Goal: Task Accomplishment & Management: Manage account settings

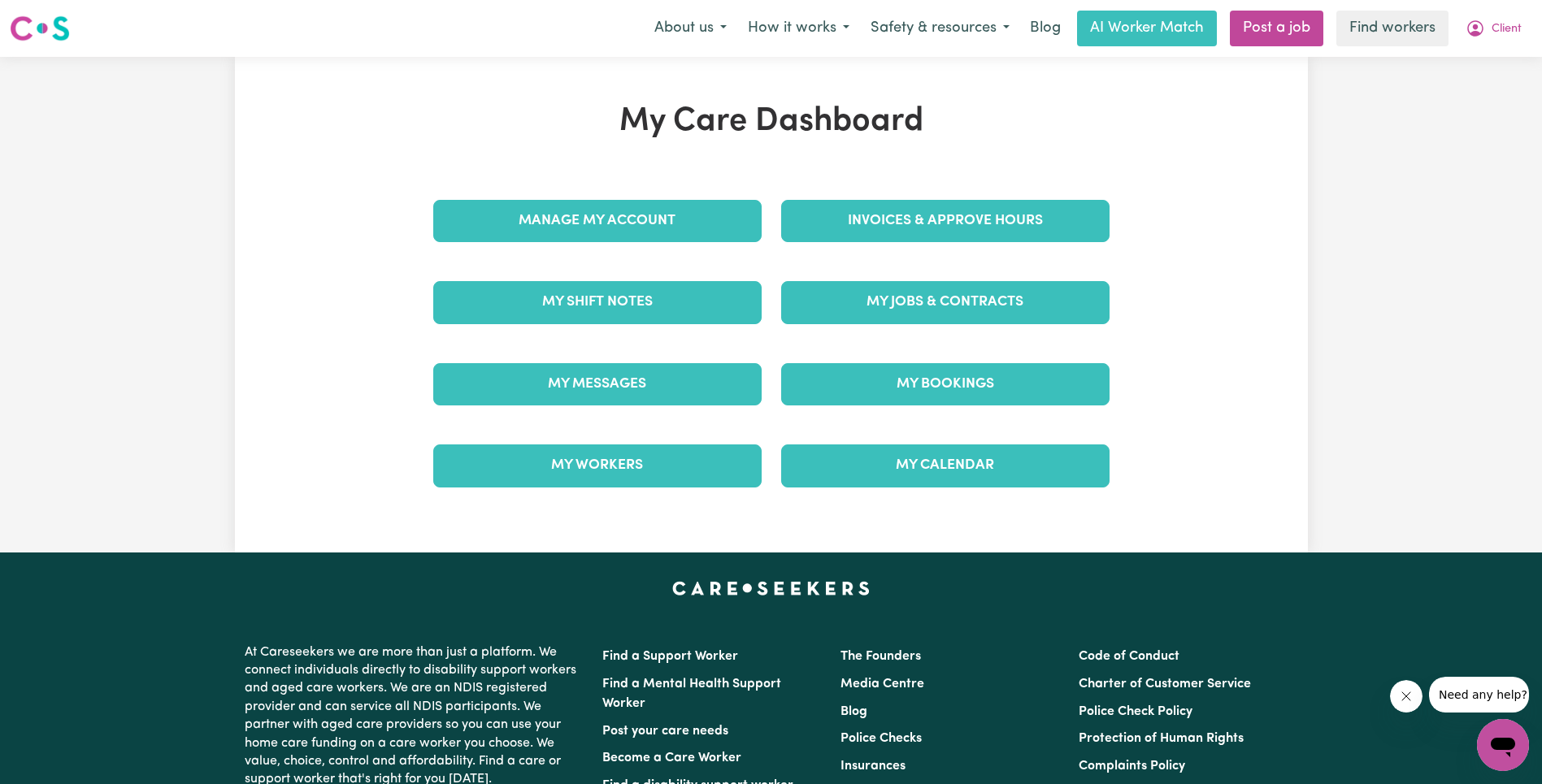
click at [968, 330] on div "My Jobs & Contracts" at bounding box center [945, 301] width 348 height 81
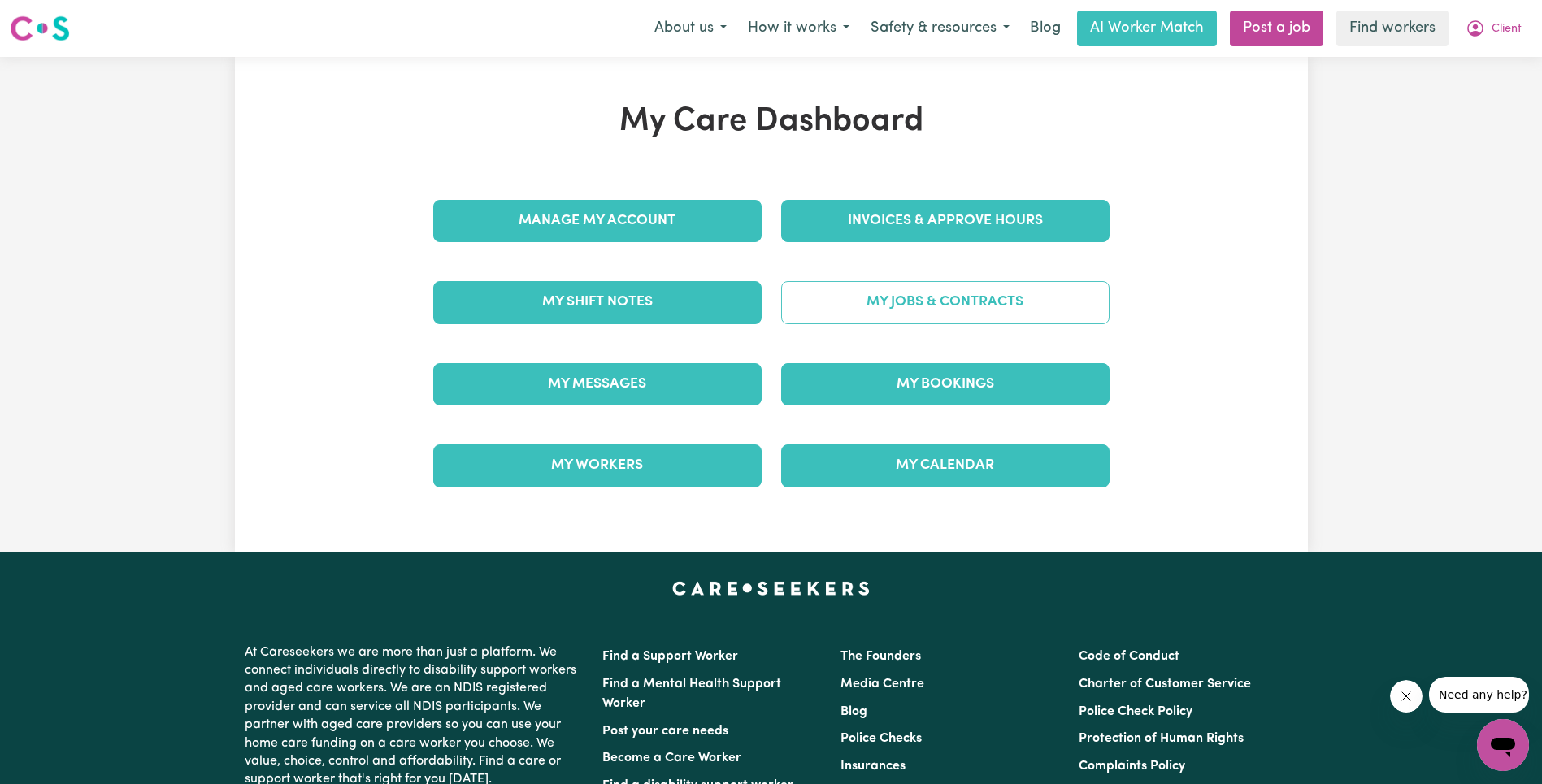
click at [977, 316] on link "My Jobs & Contracts" at bounding box center [946, 302] width 329 height 43
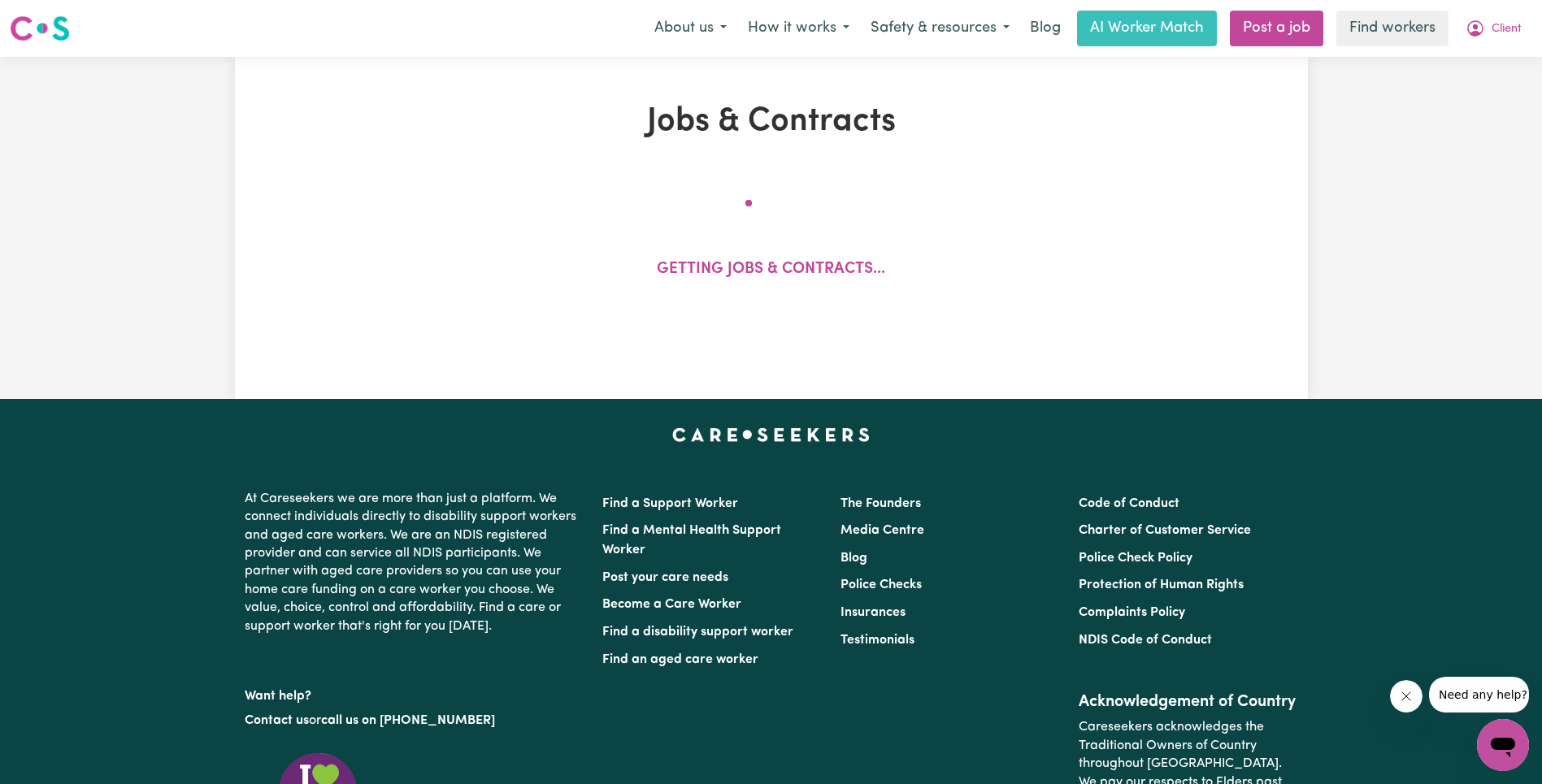
click at [1407, 695] on icon "Close message from company" at bounding box center [1406, 697] width 9 height 9
click at [982, 216] on div "Getting jobs & contracts..." at bounding box center [771, 248] width 874 height 134
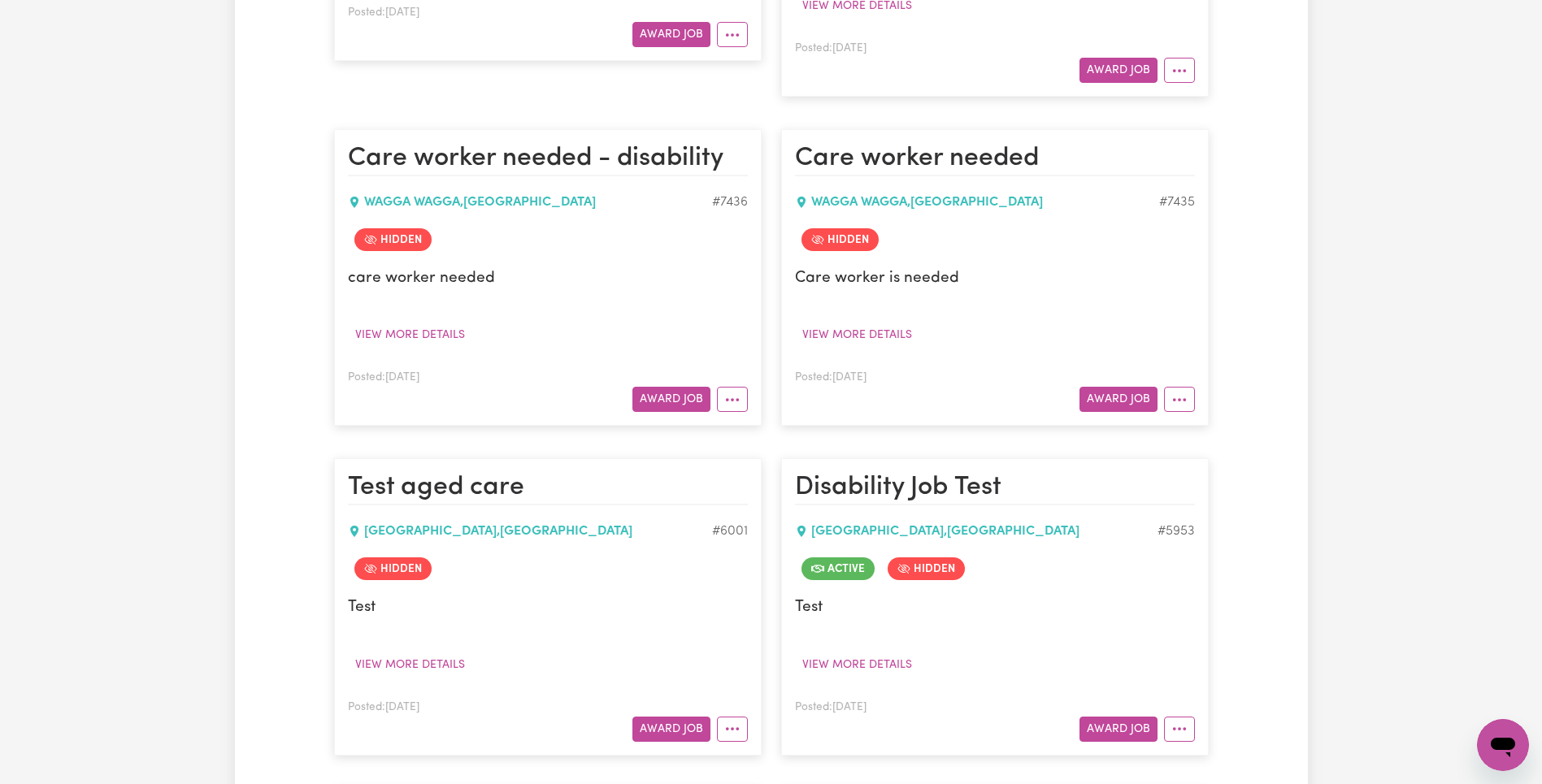
scroll to position [11526, 0]
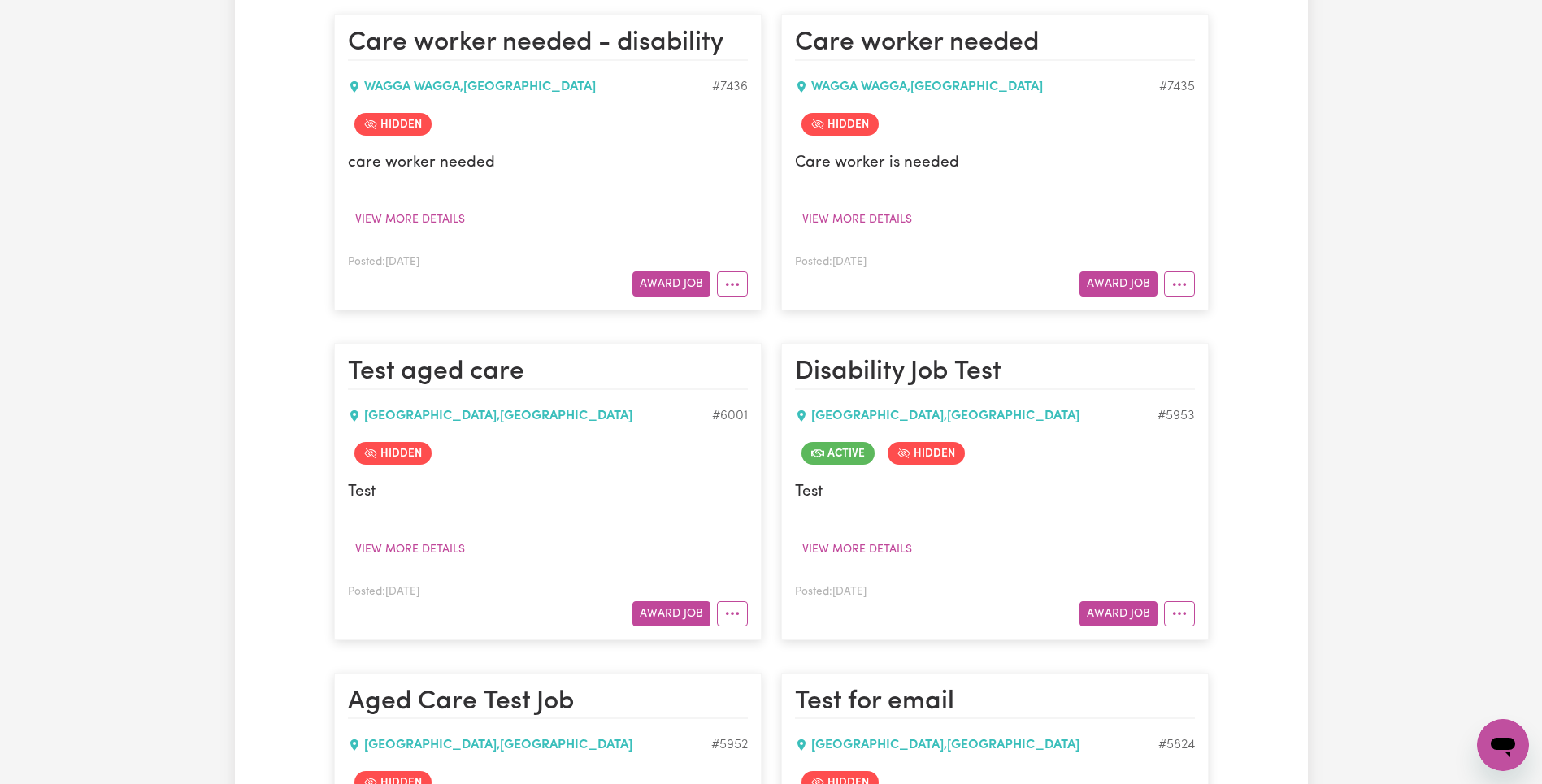
drag, startPoint x: 1181, startPoint y: 567, endPoint x: 1201, endPoint y: 568, distance: 20.0
click at [1181, 602] on button "More options" at bounding box center [1179, 615] width 31 height 26
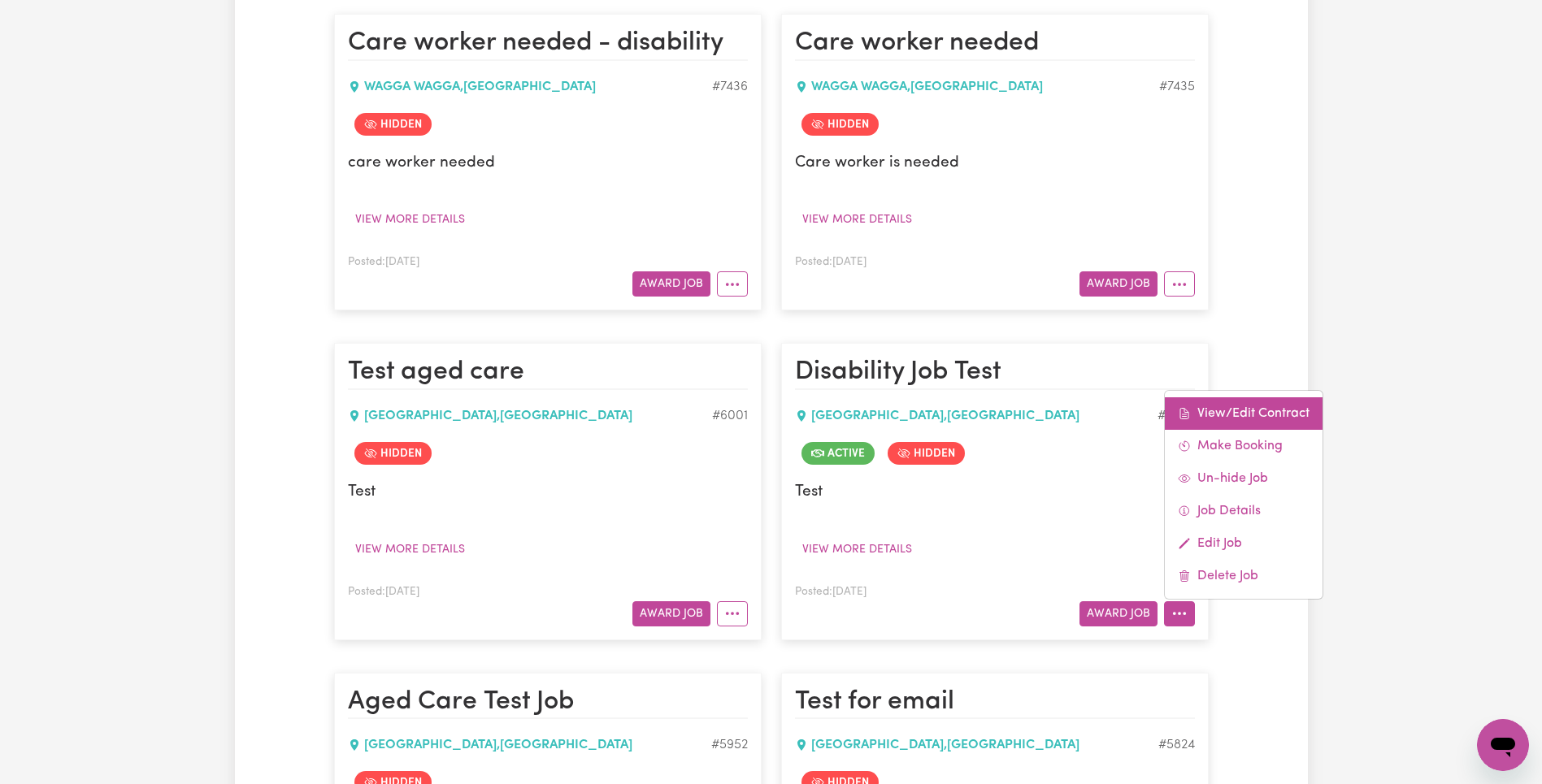
click at [1253, 398] on link "View/Edit Contract" at bounding box center [1243, 414] width 158 height 32
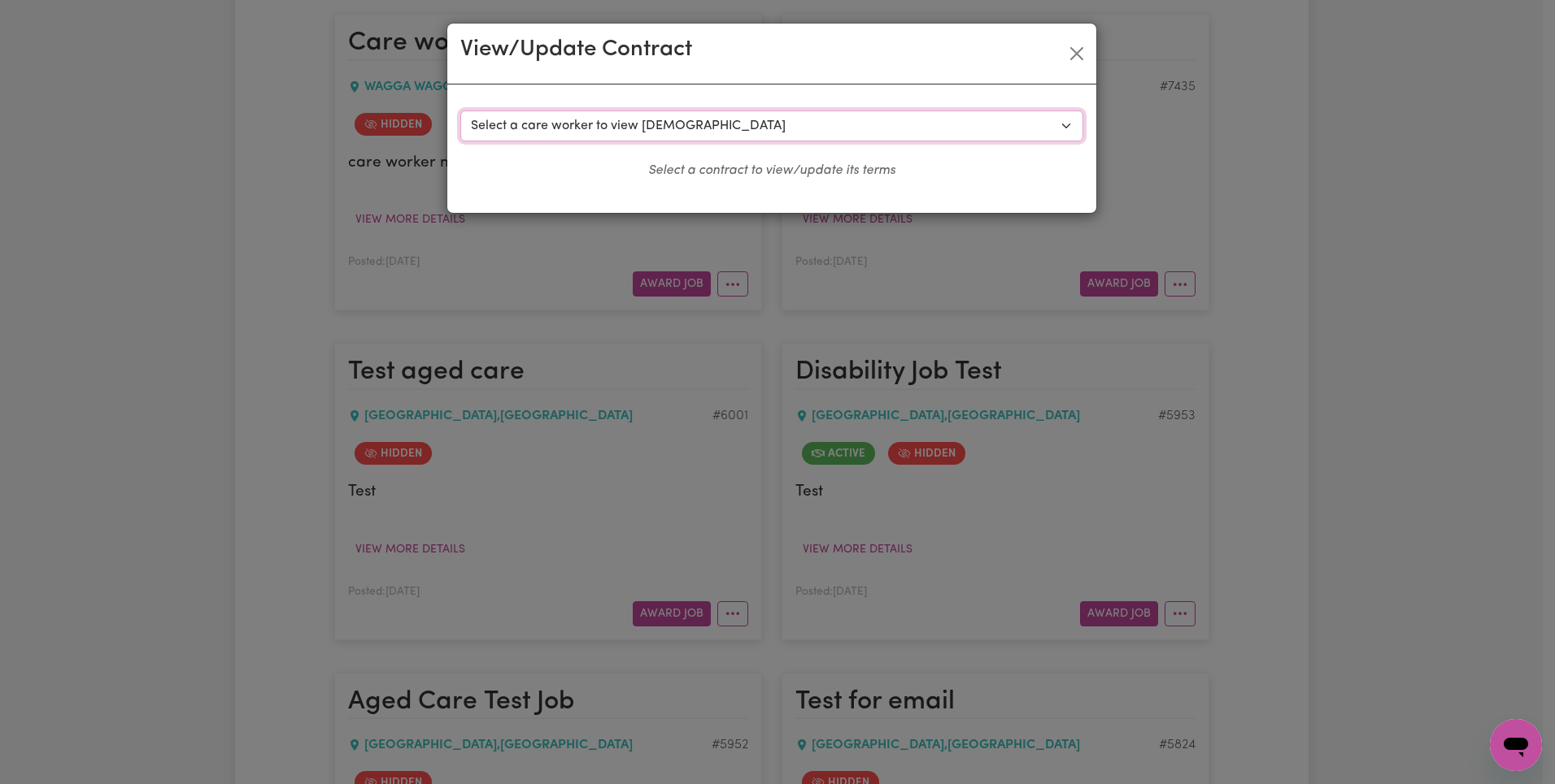
click at [818, 122] on select "Select a care worker to view [DEMOGRAPHIC_DATA] #5107 - Worker [PERSON_NAME] ([…" at bounding box center [771, 126] width 623 height 31
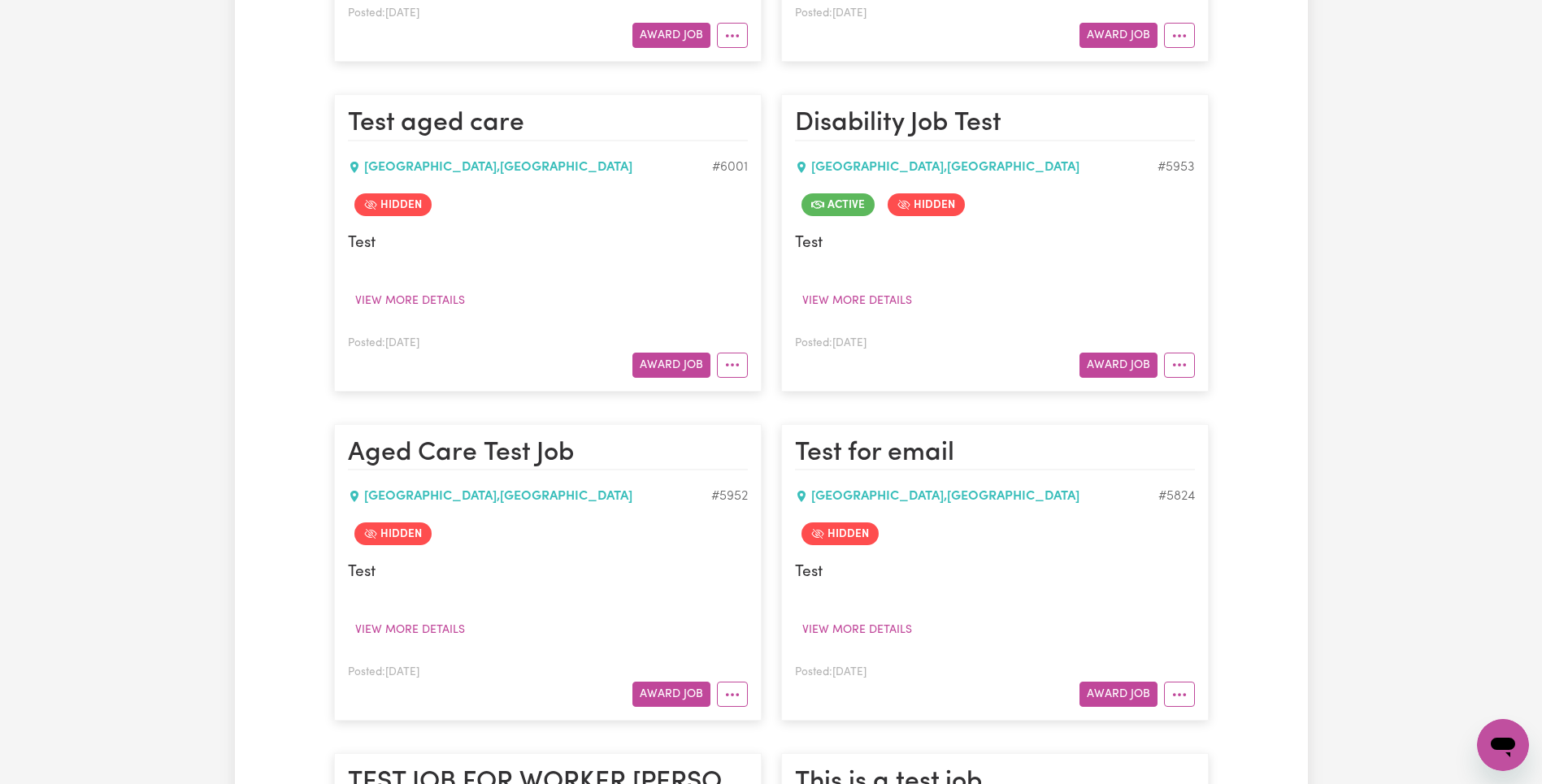
scroll to position [11691, 0]
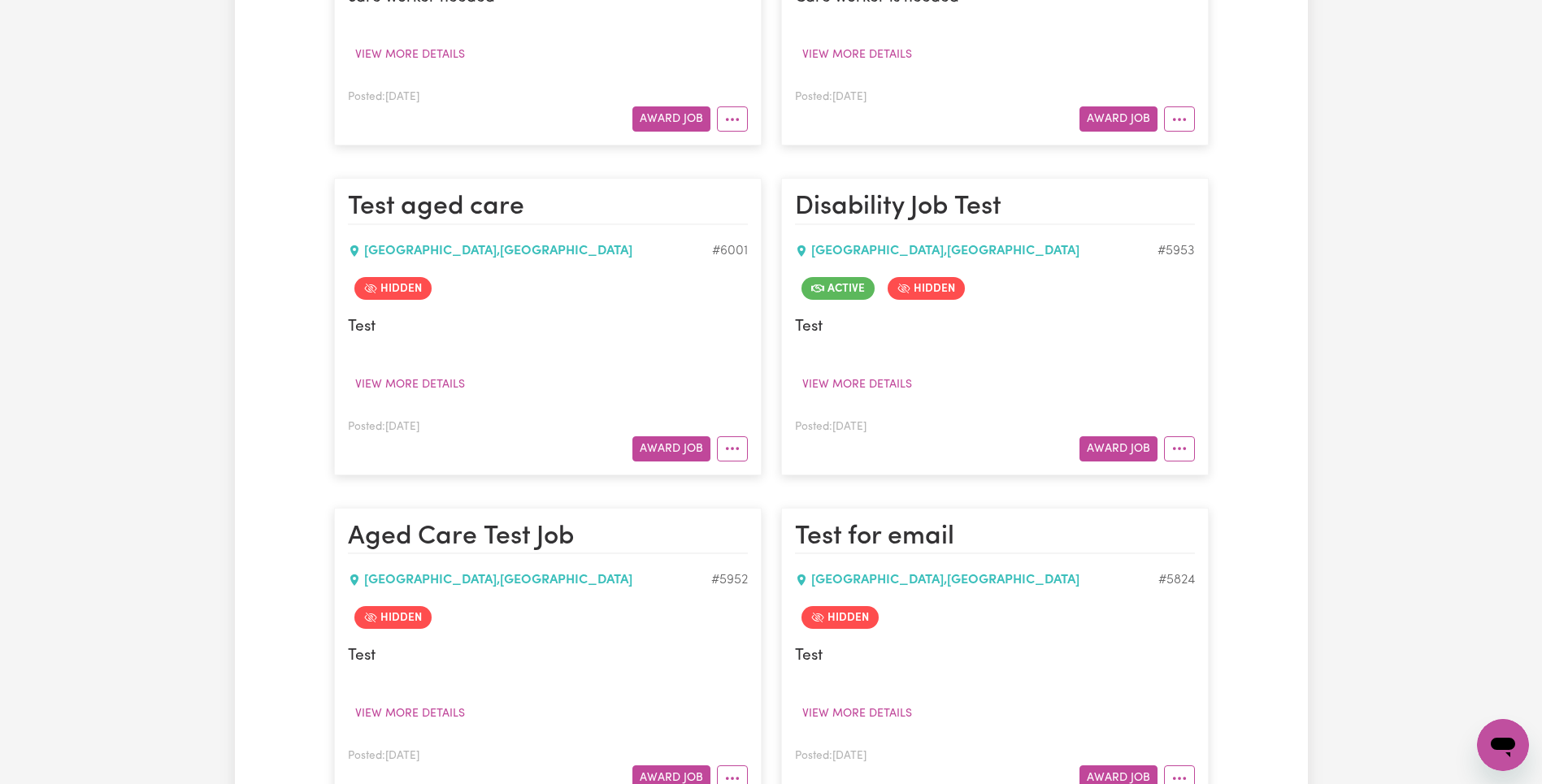
click at [1178, 242] on div "# 5953" at bounding box center [1177, 251] width 37 height 20
copy div "5953"
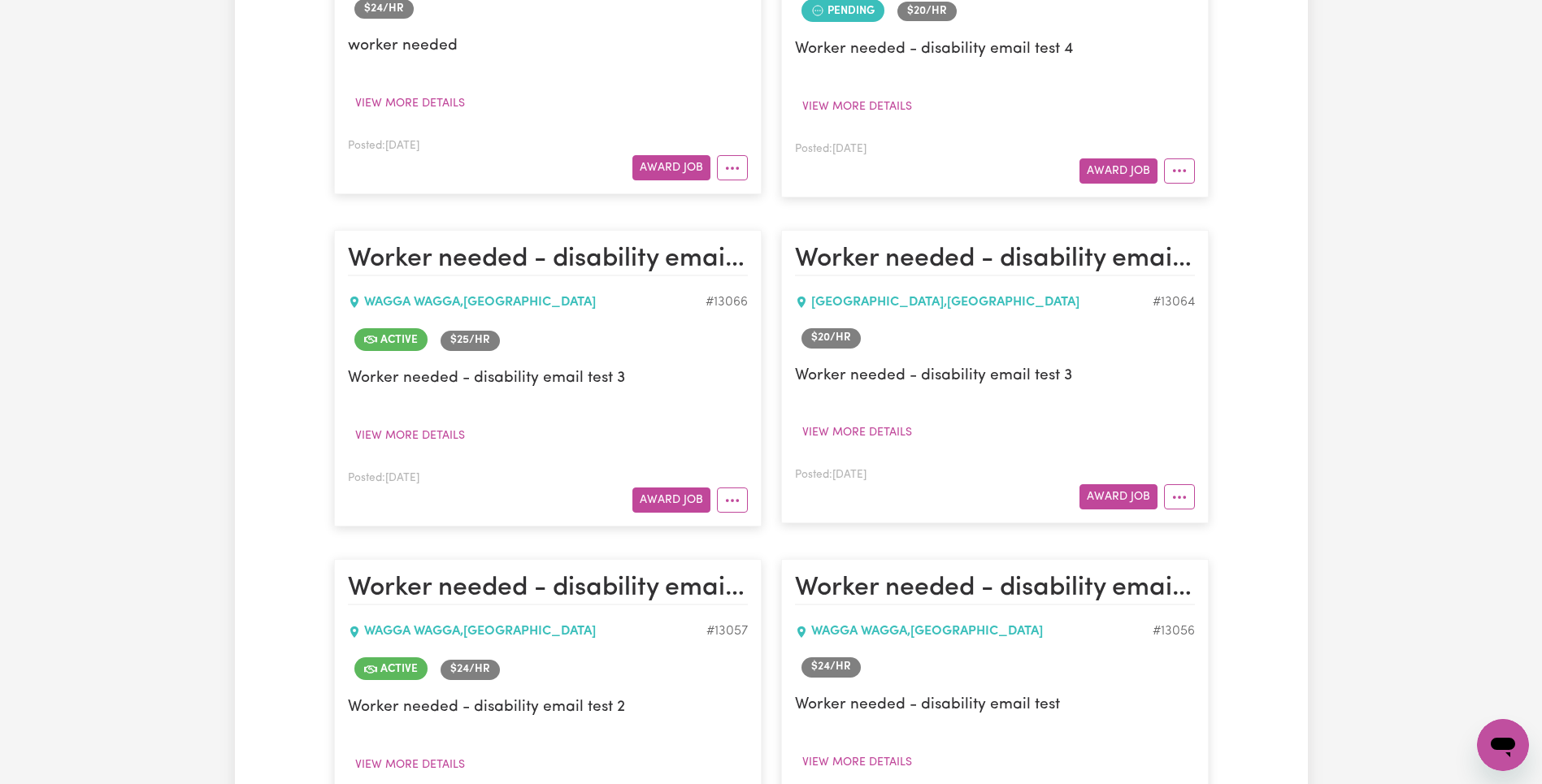
scroll to position [0, 0]
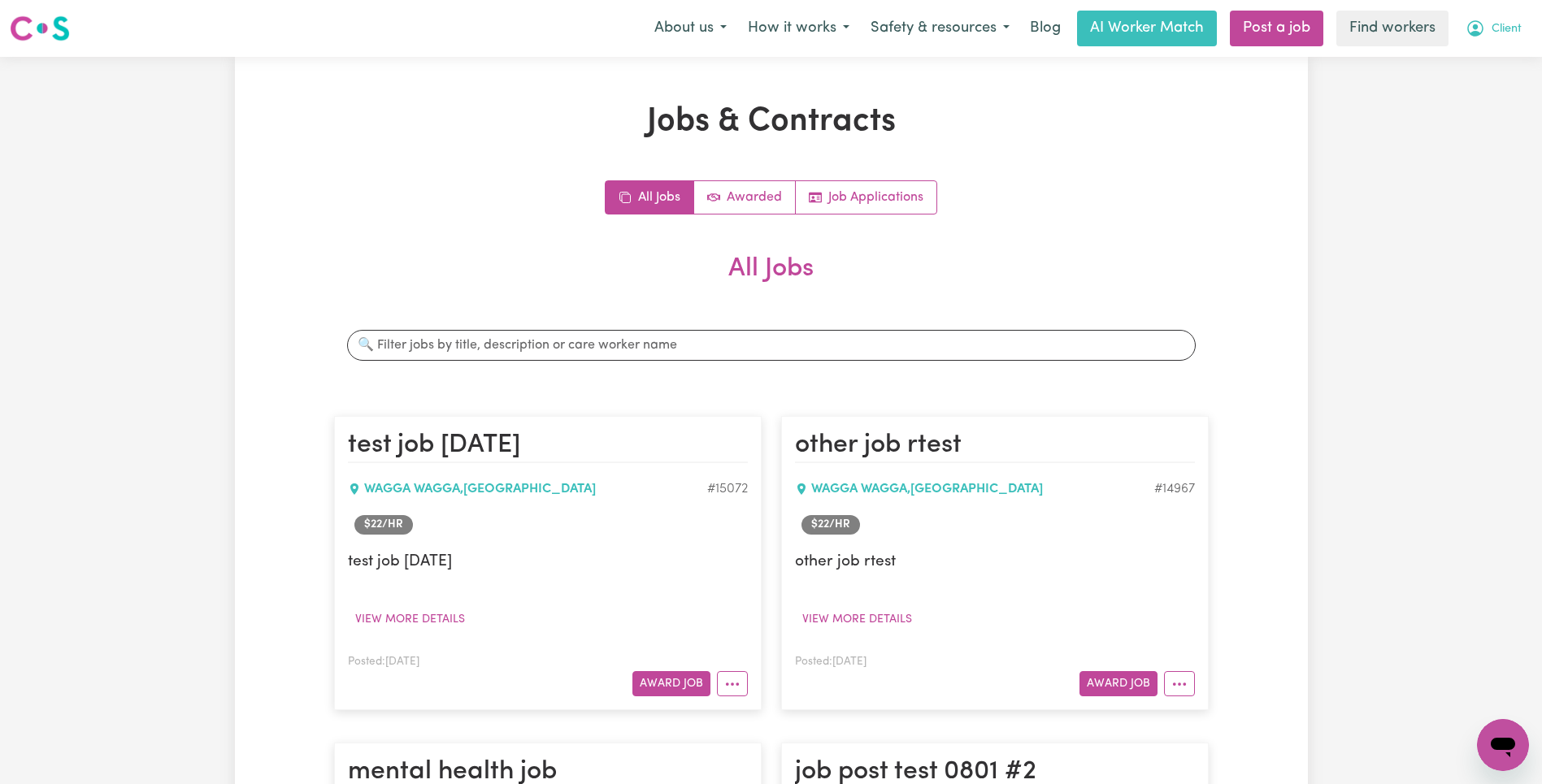
click at [1500, 17] on button "Client" at bounding box center [1493, 28] width 77 height 34
click at [1490, 92] on link "Logout" at bounding box center [1467, 94] width 129 height 31
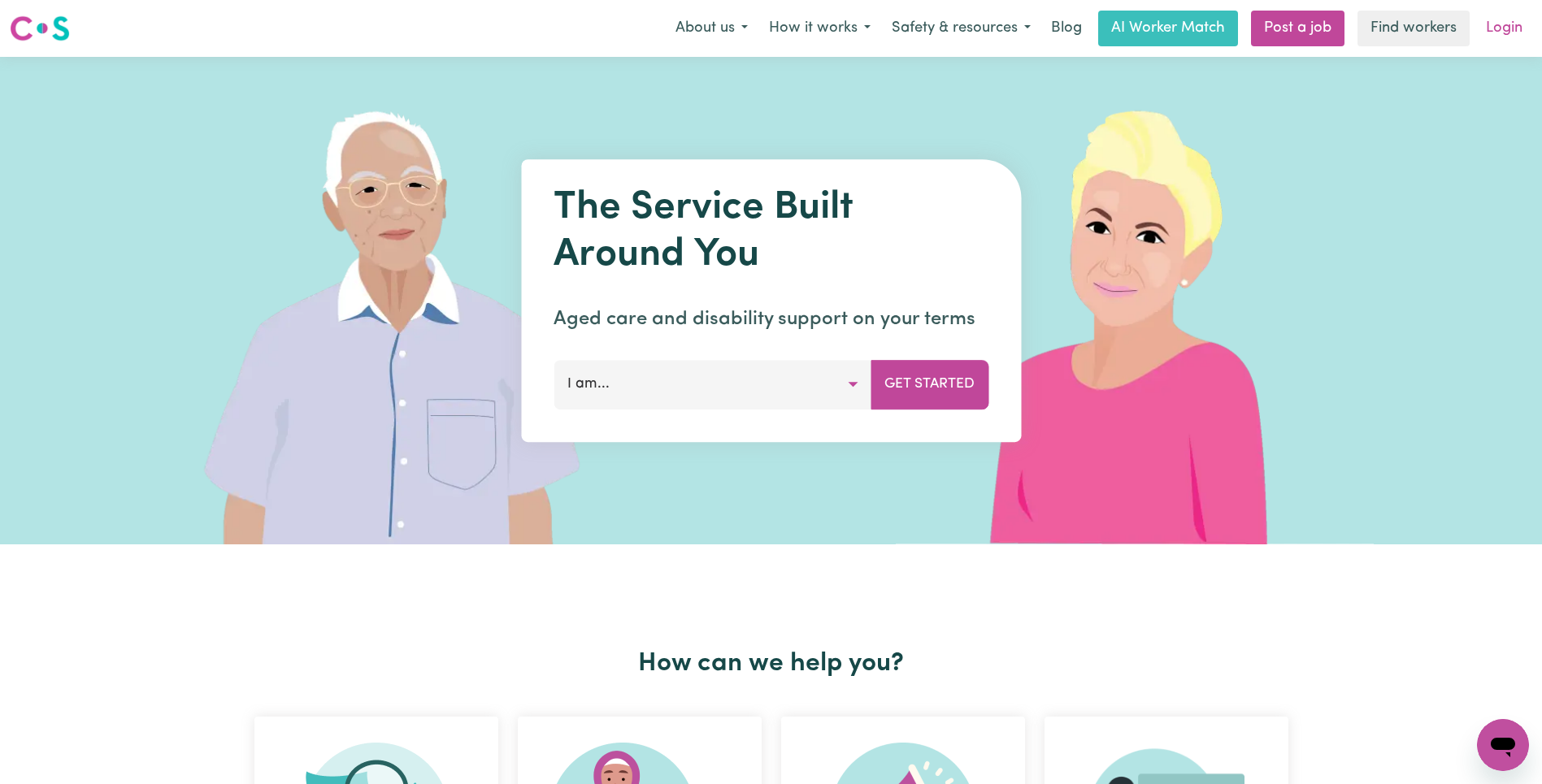
click at [1499, 33] on link "Login" at bounding box center [1505, 28] width 56 height 36
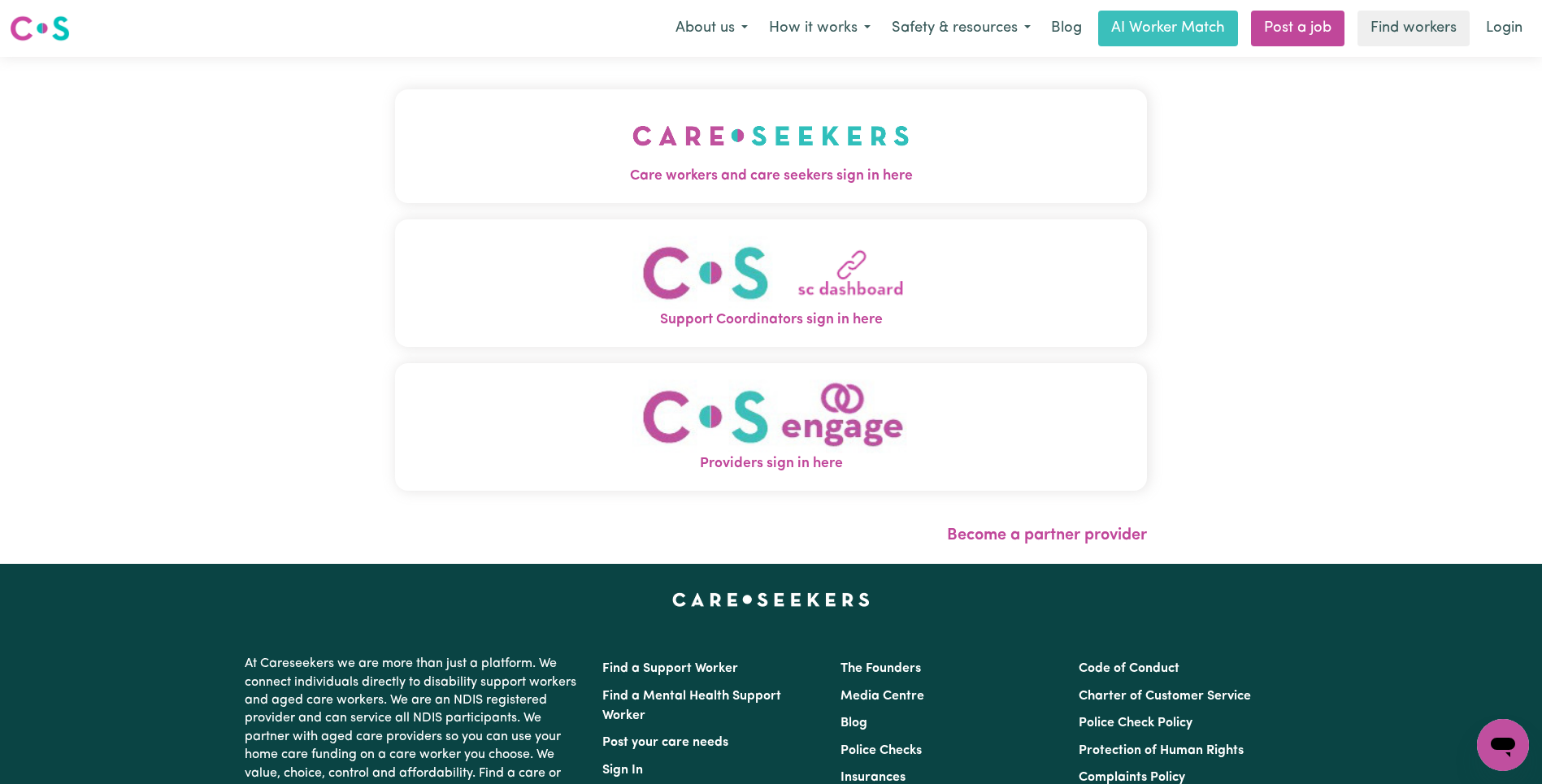
click at [633, 157] on img "Care workers and care seekers sign in here" at bounding box center [771, 135] width 278 height 60
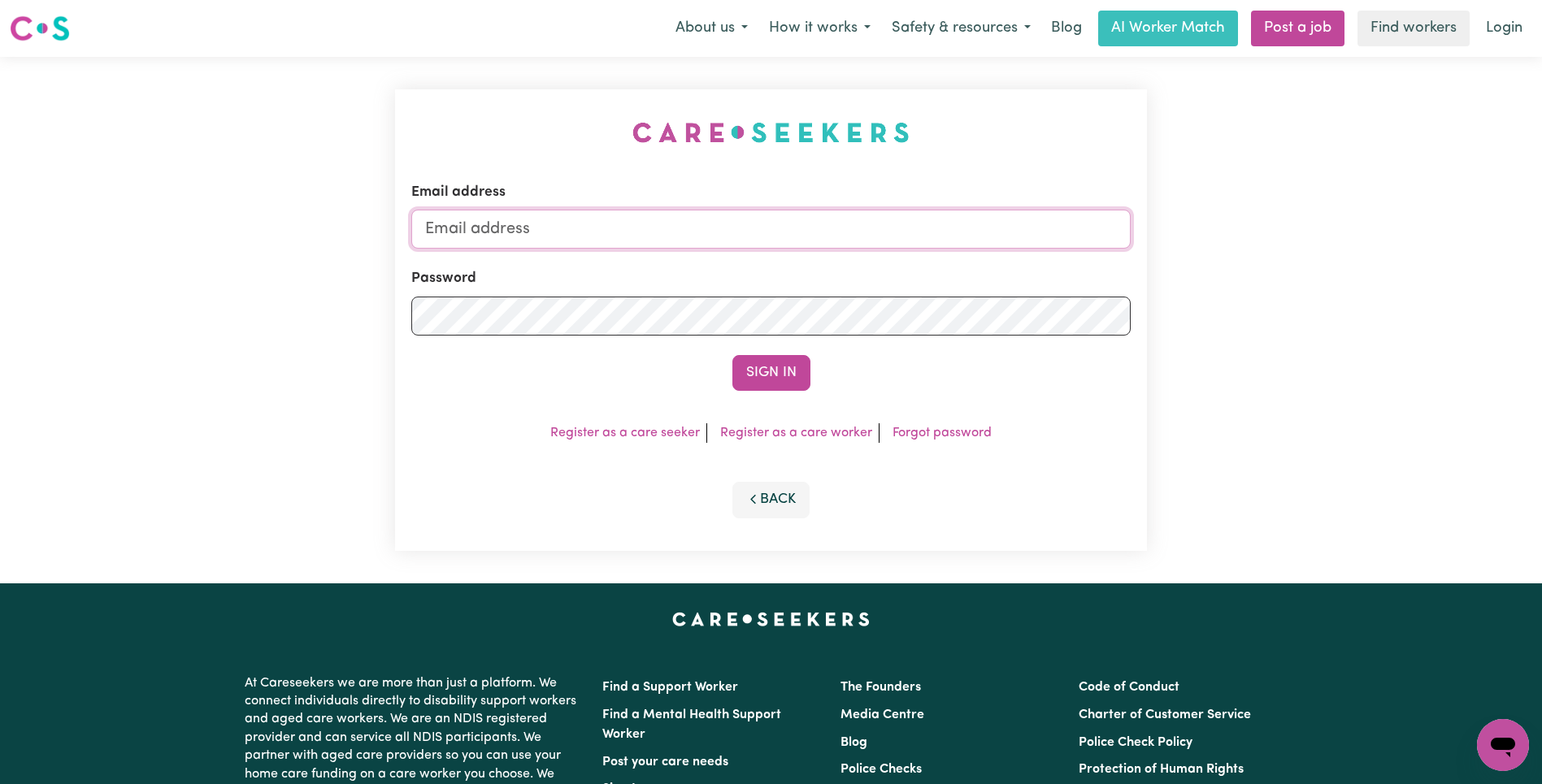
click at [805, 243] on input "Email address" at bounding box center [771, 229] width 719 height 39
type input "[EMAIL_ADDRESS][DOMAIN_NAME]"
click at [782, 384] on button "Sign In" at bounding box center [771, 373] width 78 height 36
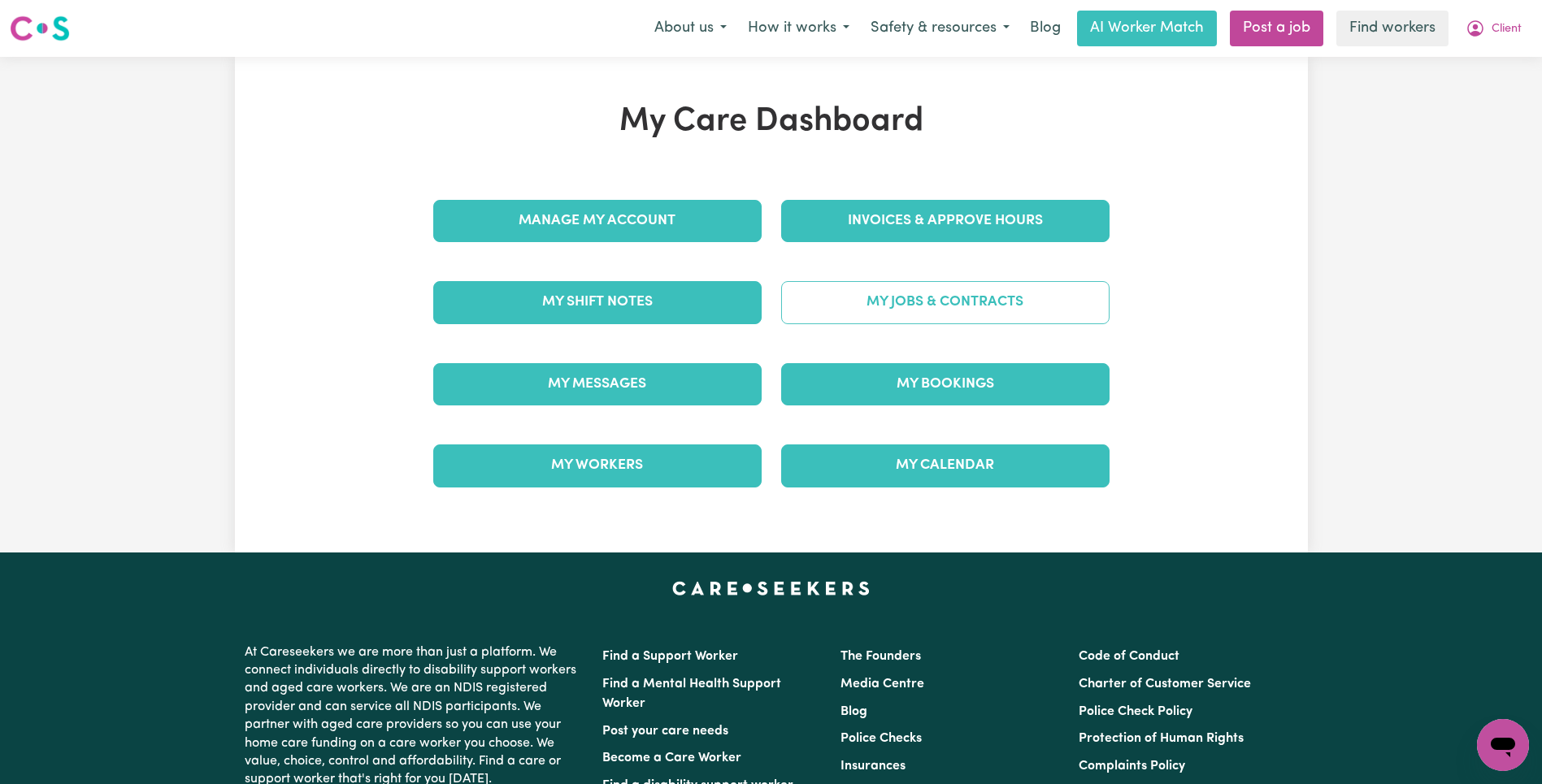
click at [965, 316] on link "My Jobs & Contracts" at bounding box center [946, 302] width 329 height 43
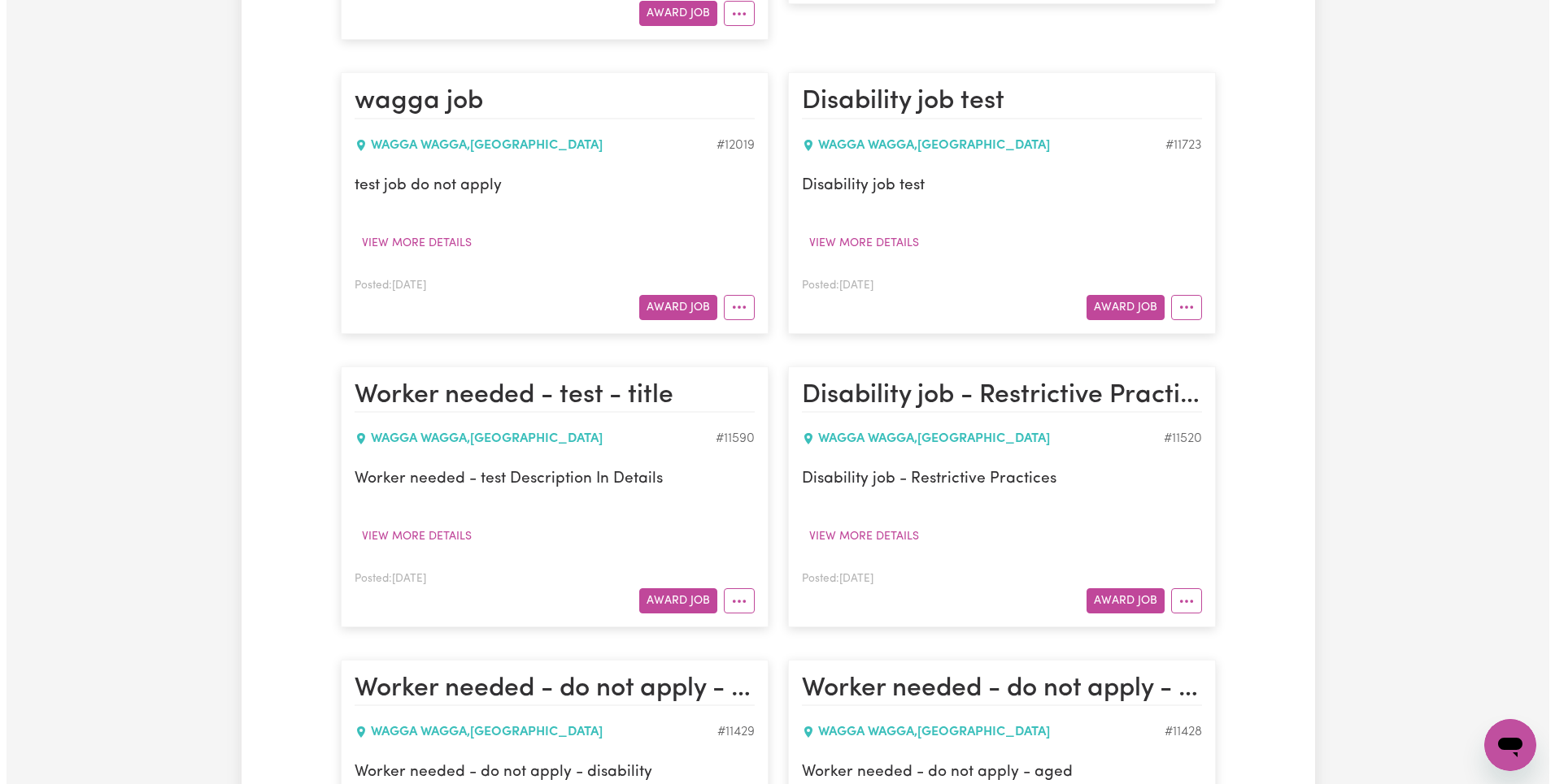
scroll to position [11504, 0]
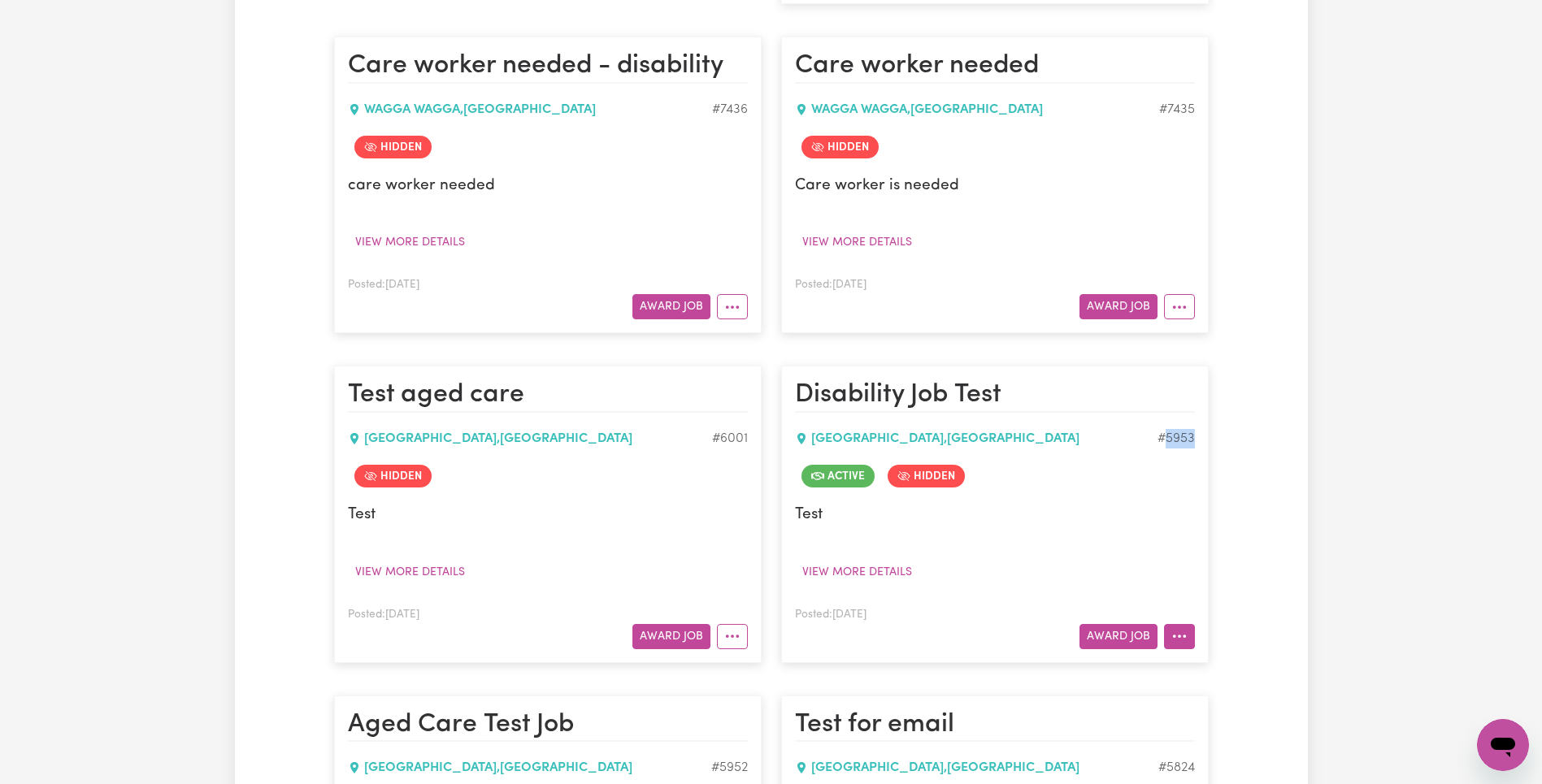
click at [1182, 628] on icon "More options" at bounding box center [1179, 636] width 16 height 16
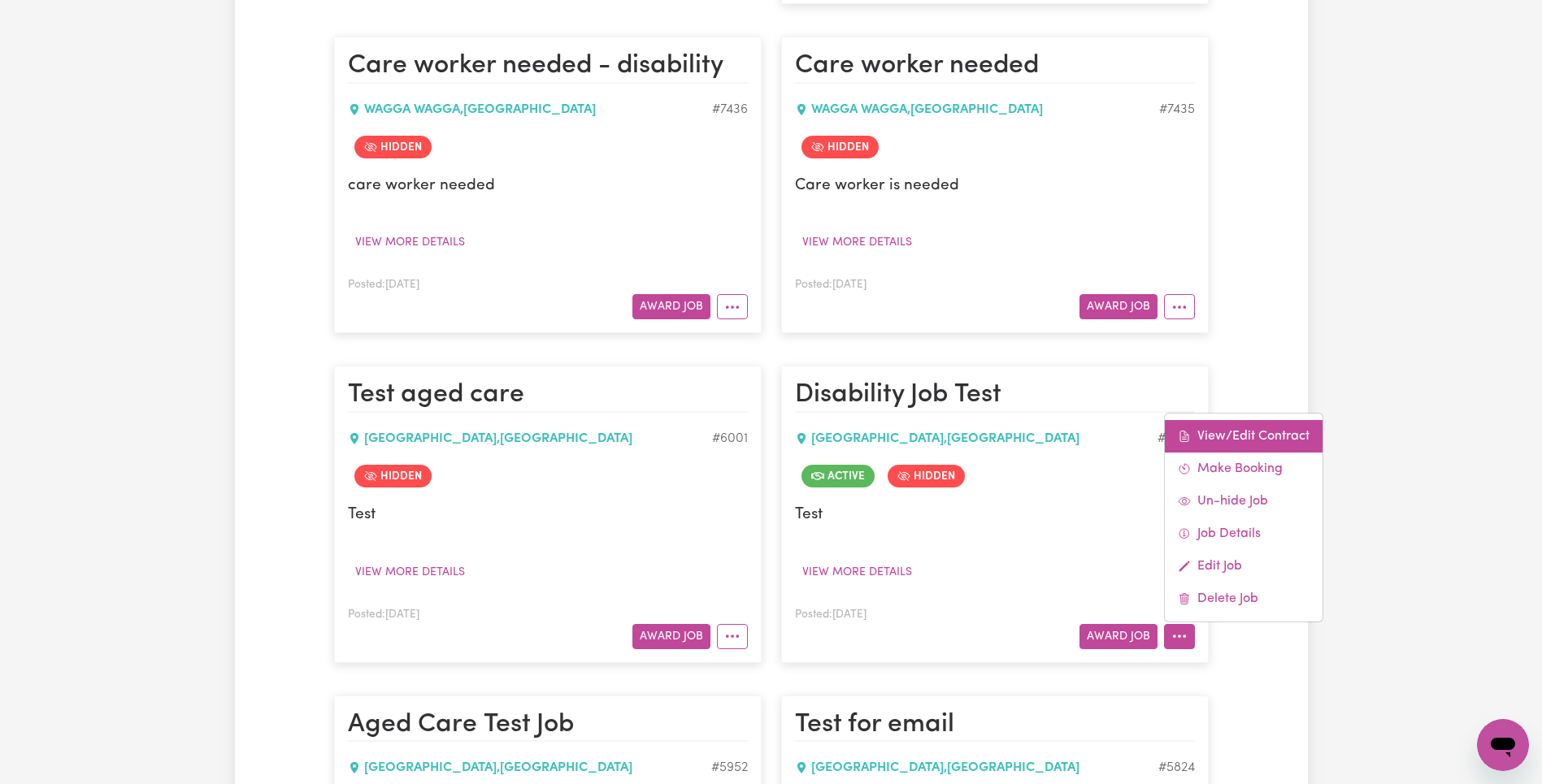
click at [1255, 421] on link "View/Edit Contract" at bounding box center [1243, 437] width 158 height 32
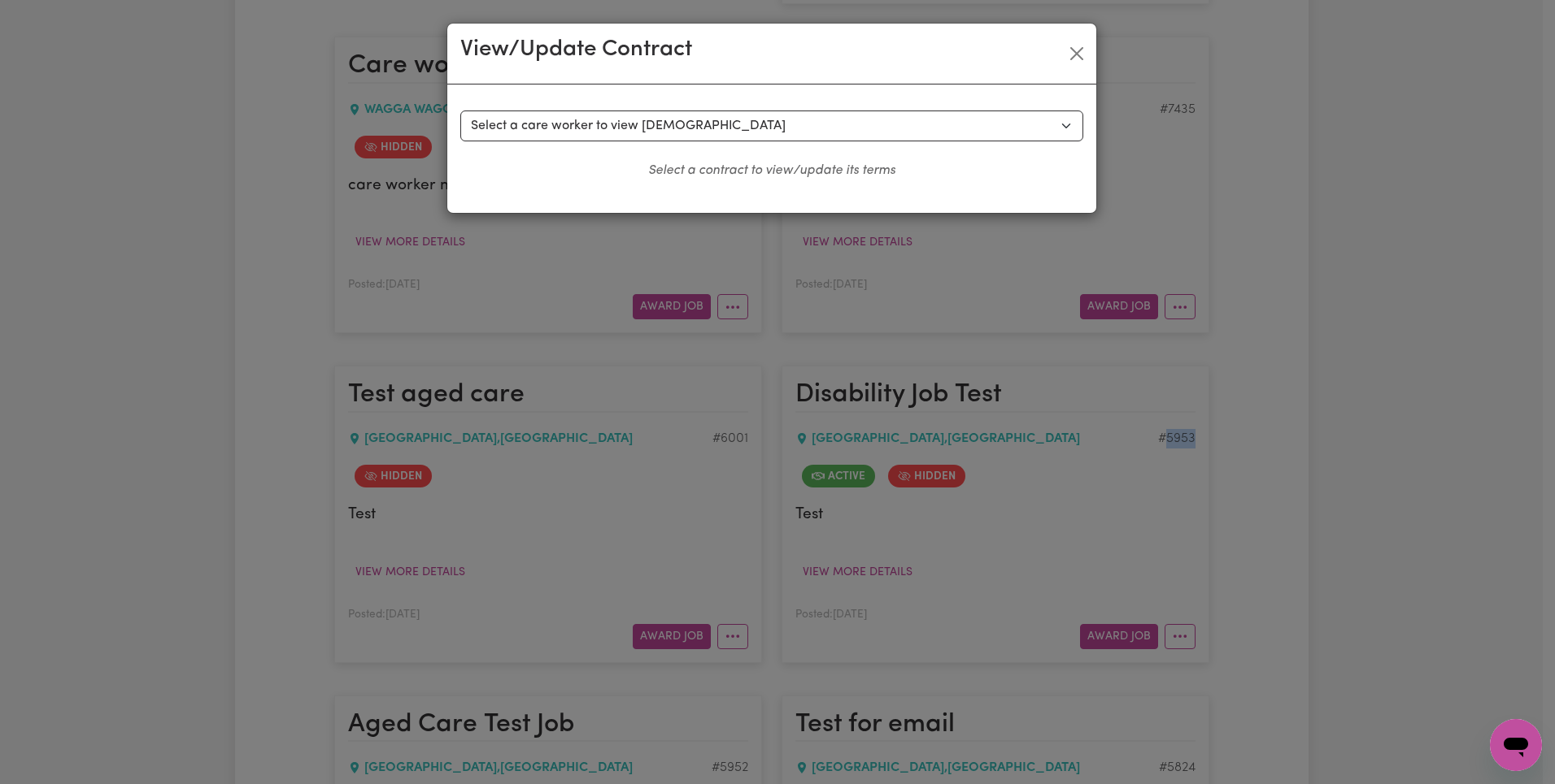
click at [774, 123] on select "Select a care worker to view [DEMOGRAPHIC_DATA] #5107 - Worker [PERSON_NAME] ([…" at bounding box center [771, 126] width 623 height 31
select select "4735"
select select "WEEKDAY_DAYTIME"
select select "ASSISTANCE_SELF_CARE"
select select "ONE"
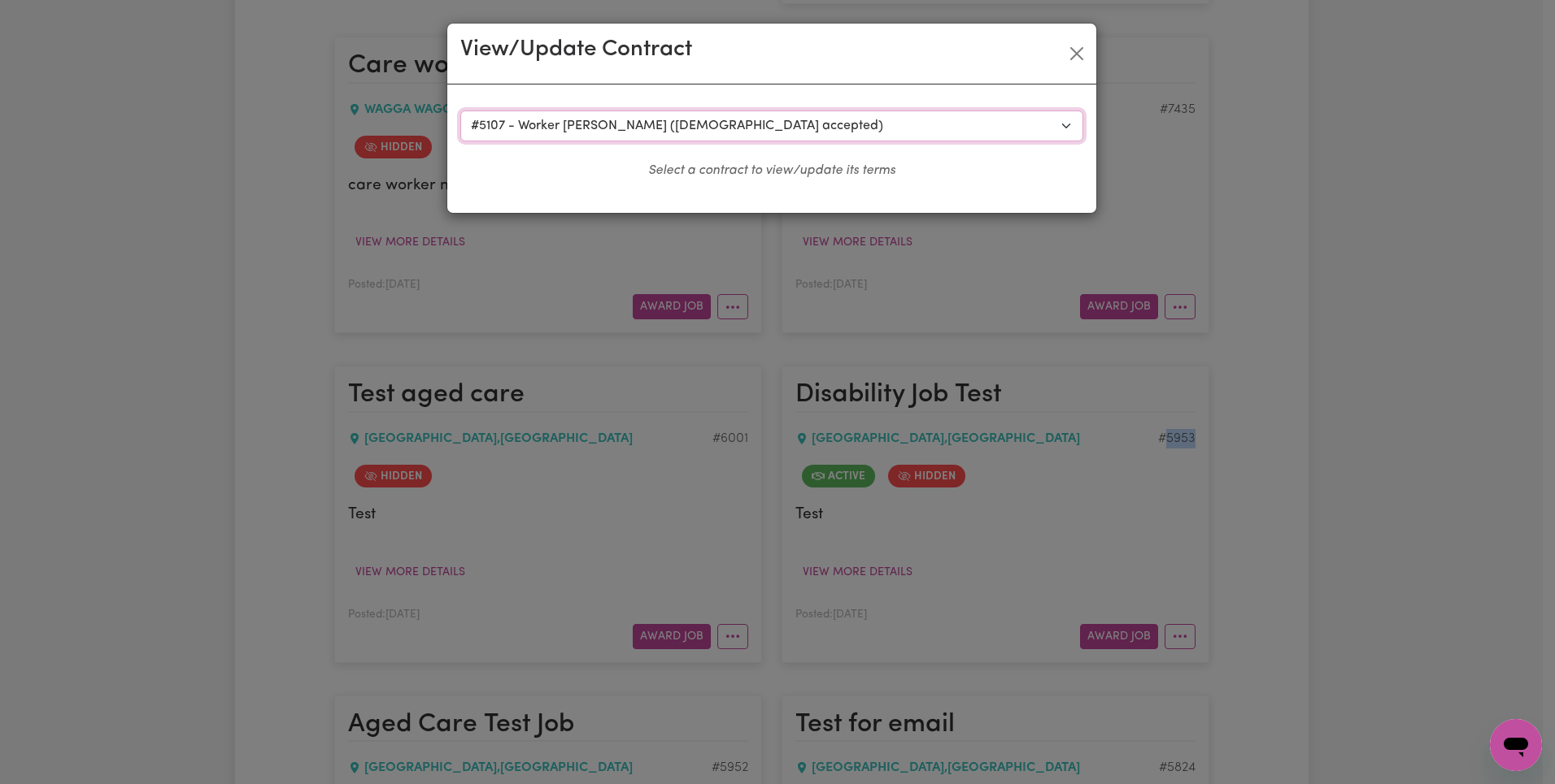
select select "[DATE]"
select select "ASSISTANCE_SELF_CARE"
select select "ONE"
select select "[DATE]"
select select "ASSISTANCE_SELF_CARE"
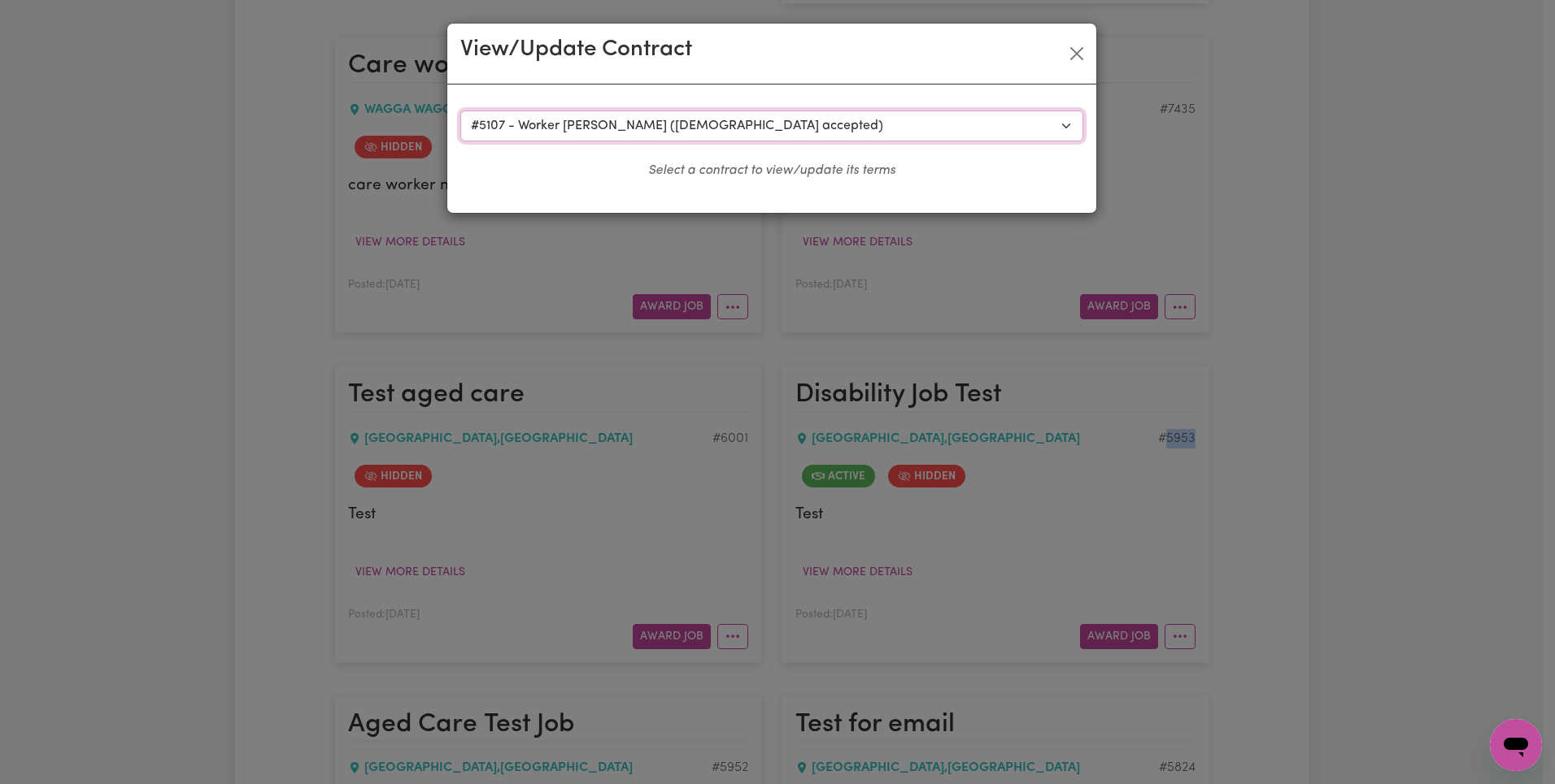
select select "ONE"
select select "PUBLIC_HOLIDAY"
select select "ASSISTANCE_SELF_CARE"
select select "ONE"
select select "WEEKDAY_EVENING"
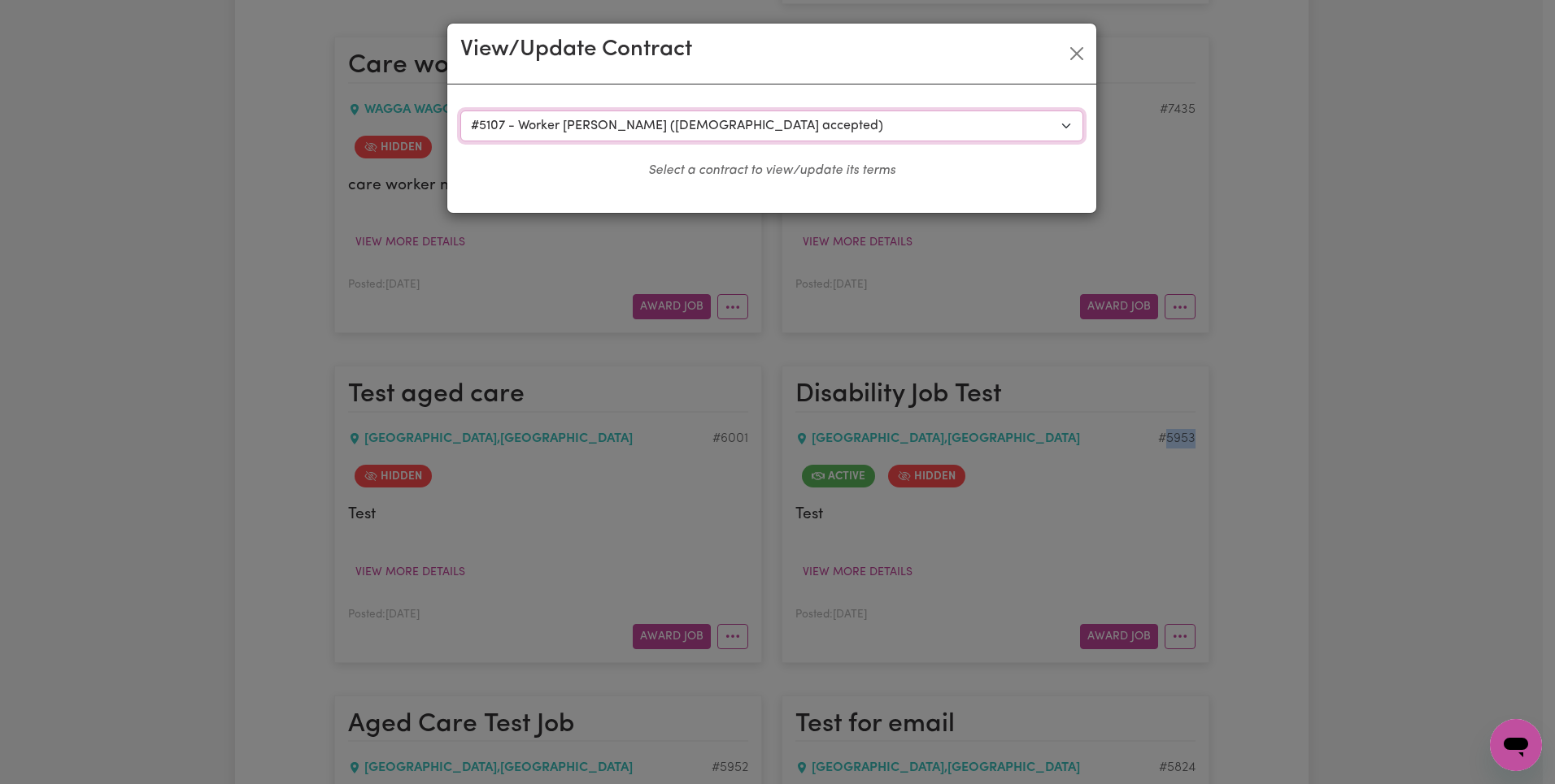
select select "ASSISTANCE_SELF_CARE"
select select "ONE"
select select "OVERNIGHT_ACTIVE"
select select "OVERNIGHT_ACTIVE_STANDARD"
select select "ONE"
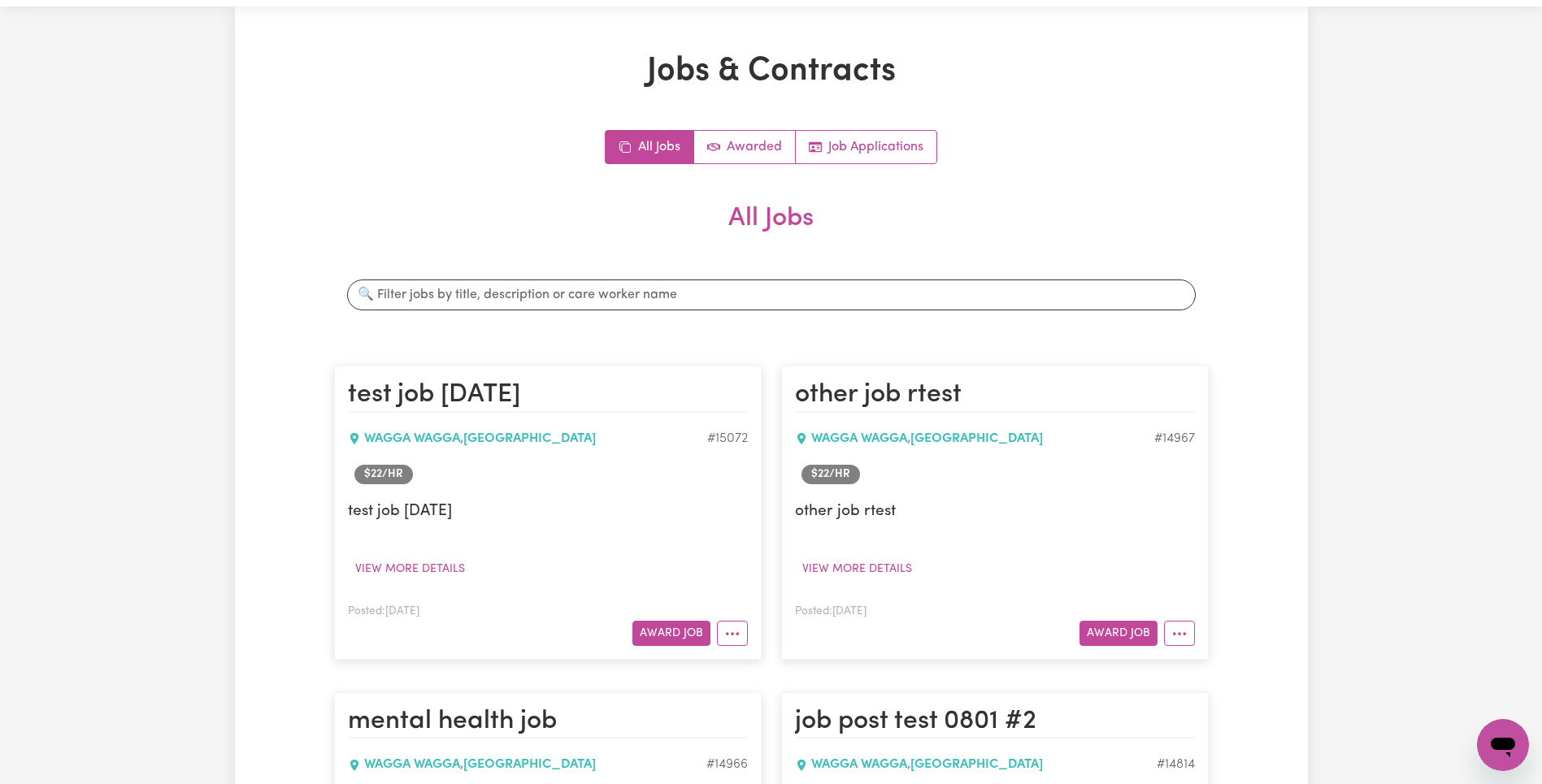
scroll to position [0, 0]
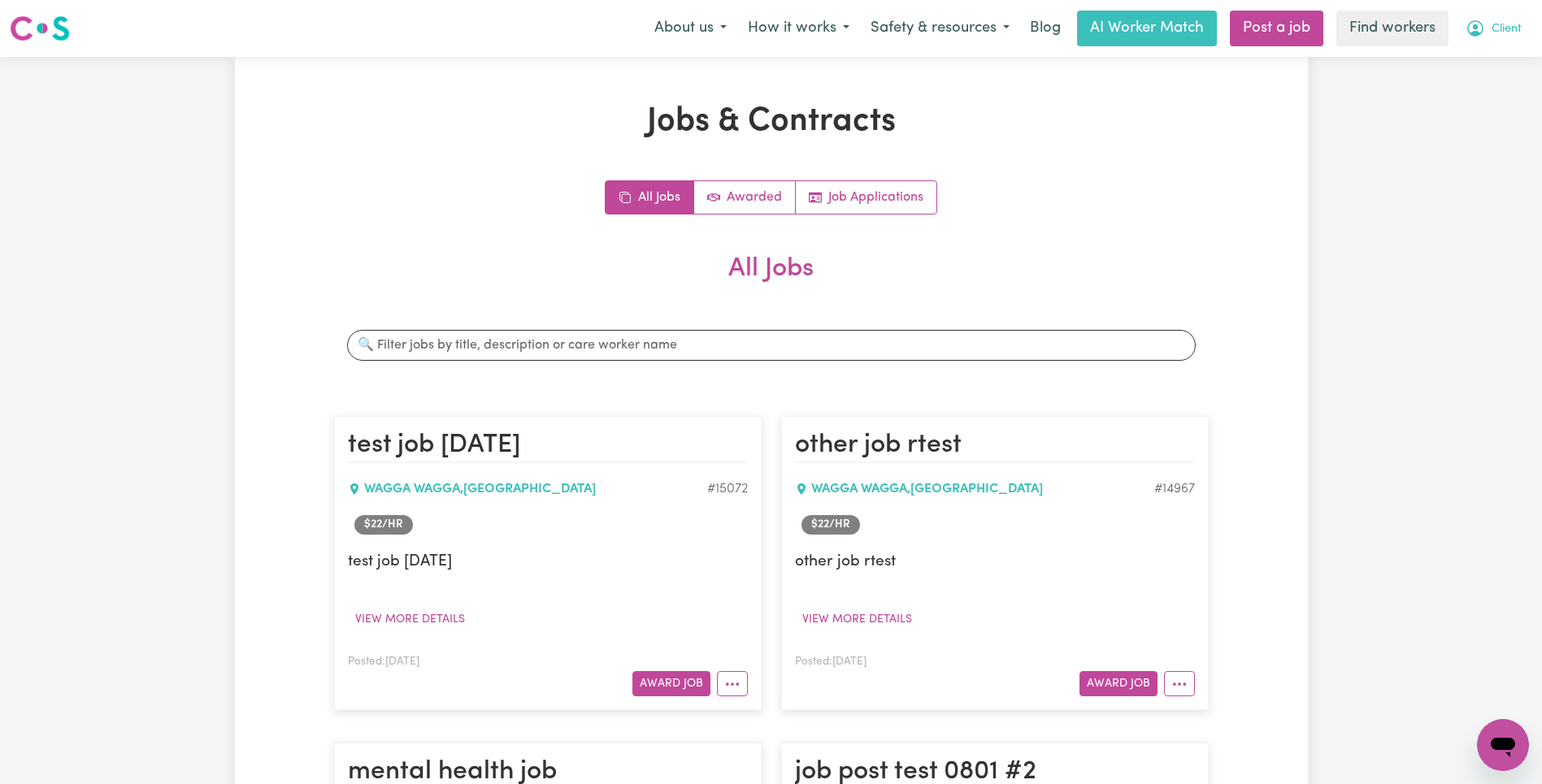
click at [1521, 30] on span "Client" at bounding box center [1506, 29] width 30 height 18
click at [1488, 89] on link "Logout" at bounding box center [1467, 94] width 129 height 31
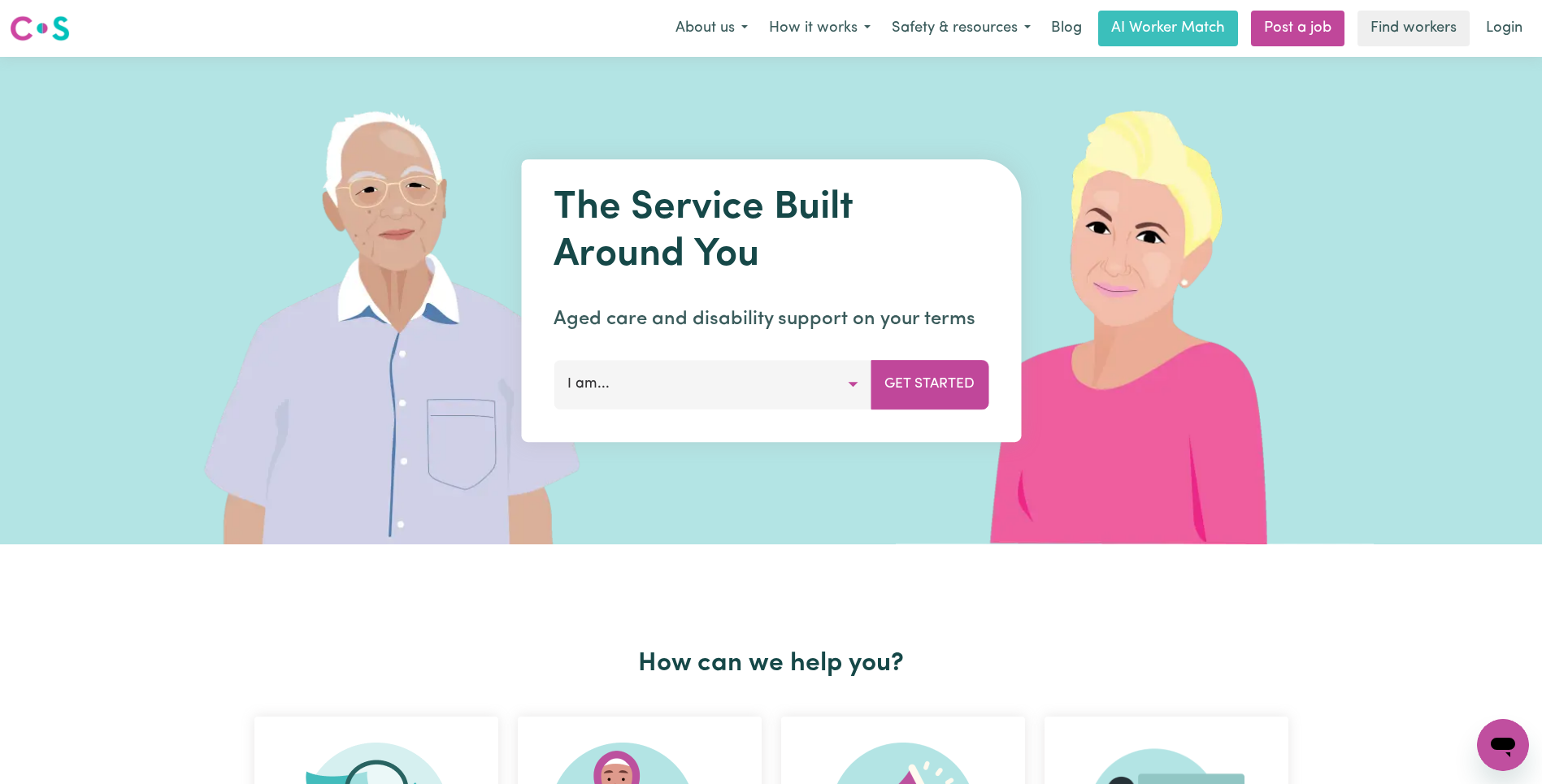
click at [1506, 17] on link "Login" at bounding box center [1505, 28] width 56 height 36
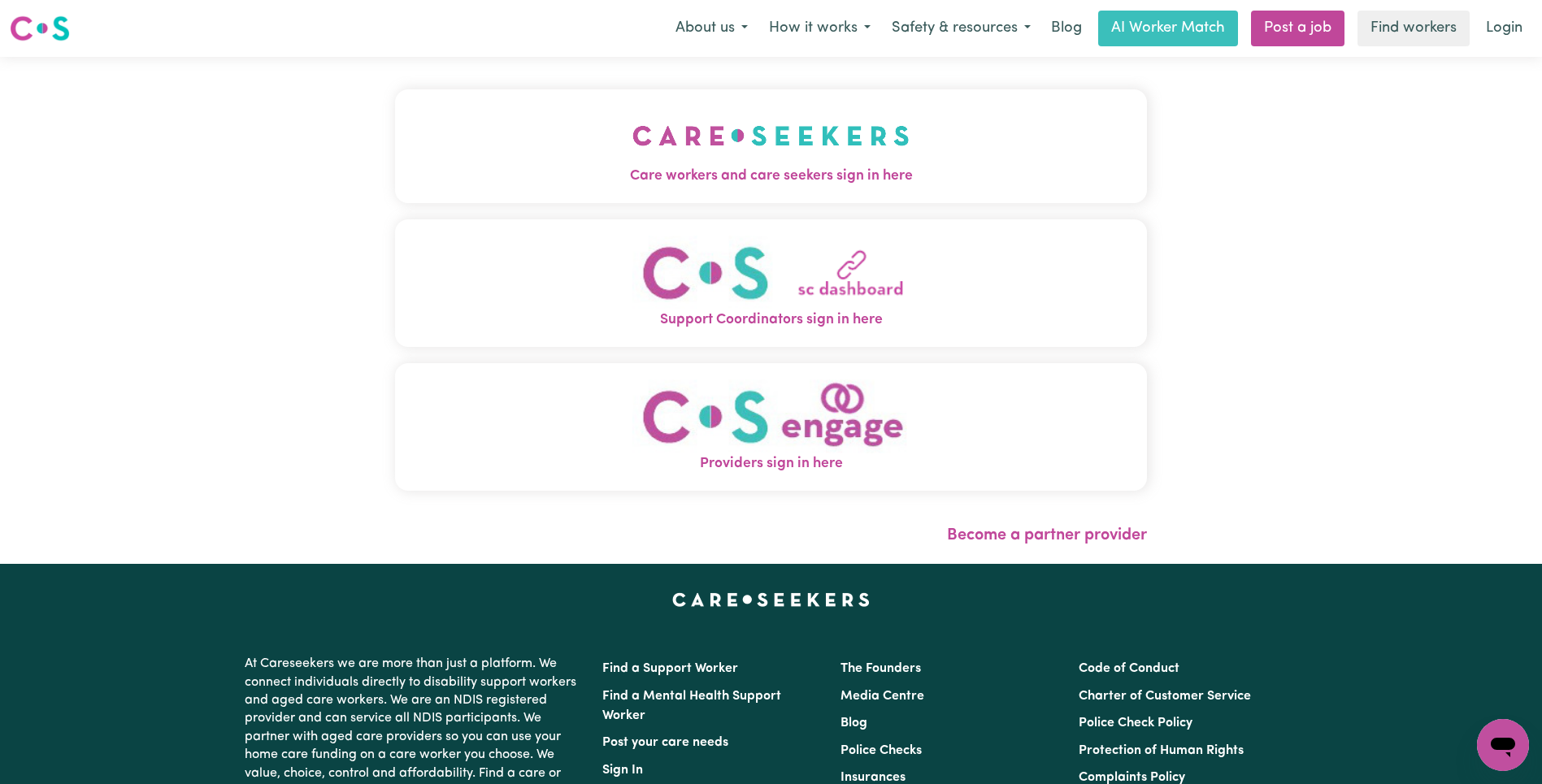
click at [633, 117] on img "Care workers and care seekers sign in here" at bounding box center [771, 135] width 278 height 60
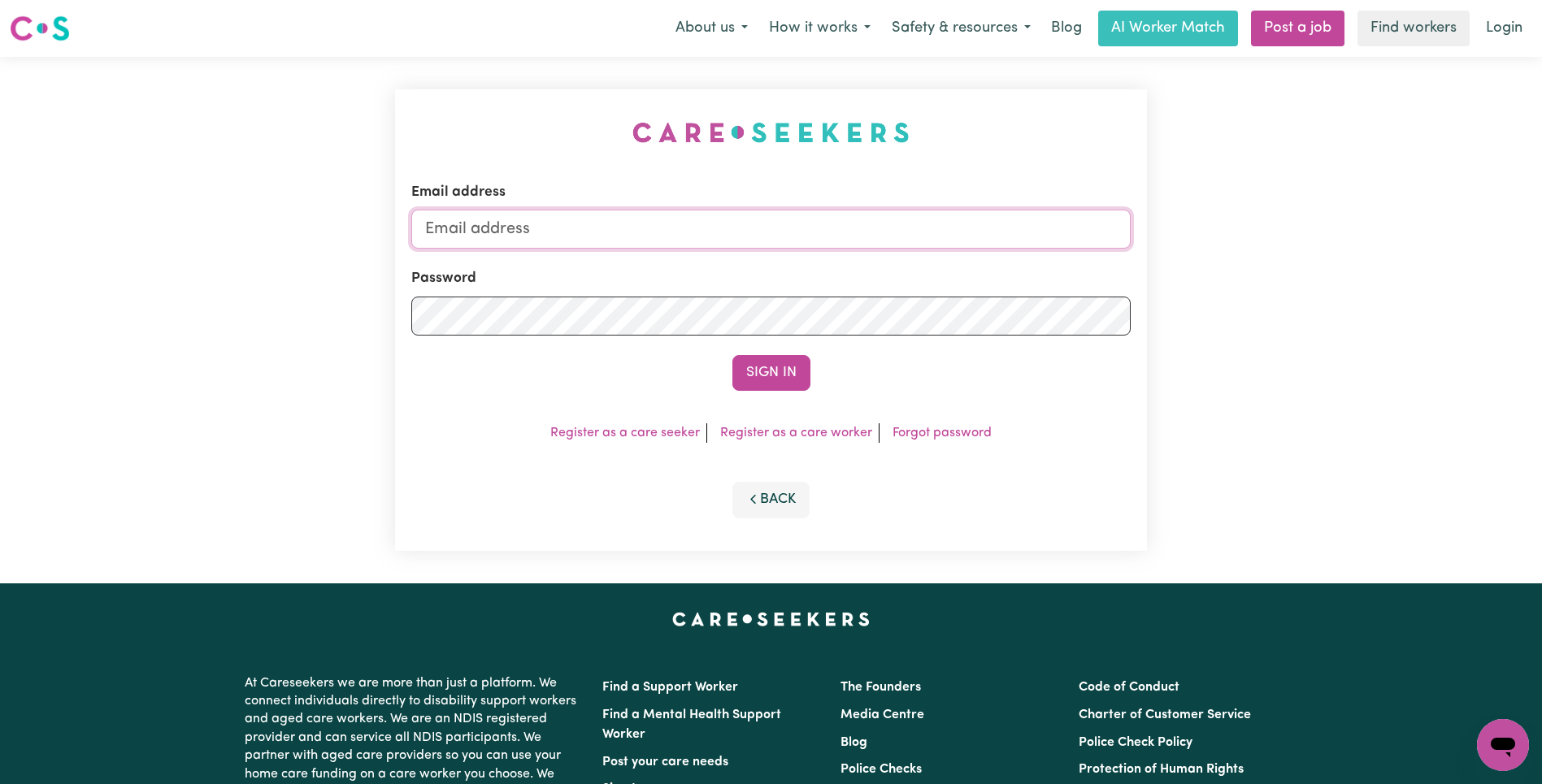
drag, startPoint x: 765, startPoint y: 243, endPoint x: 763, endPoint y: 232, distance: 11.2
click at [765, 243] on input "Email address" at bounding box center [771, 229] width 719 height 39
type input "[EMAIL_ADDRESS][DOMAIN_NAME]"
click at [772, 378] on button "Sign In" at bounding box center [771, 373] width 78 height 36
